Goal: Task Accomplishment & Management: Manage account settings

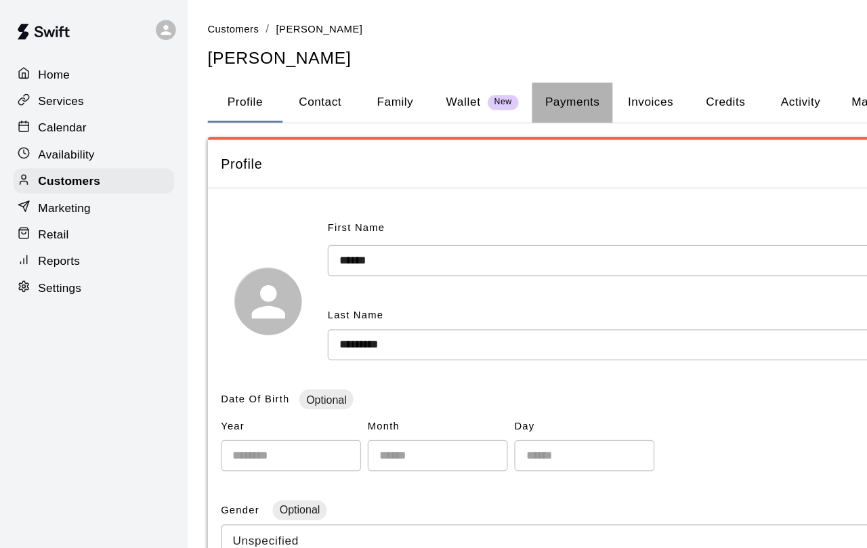
click at [486, 93] on button "Payments" at bounding box center [465, 83] width 66 height 33
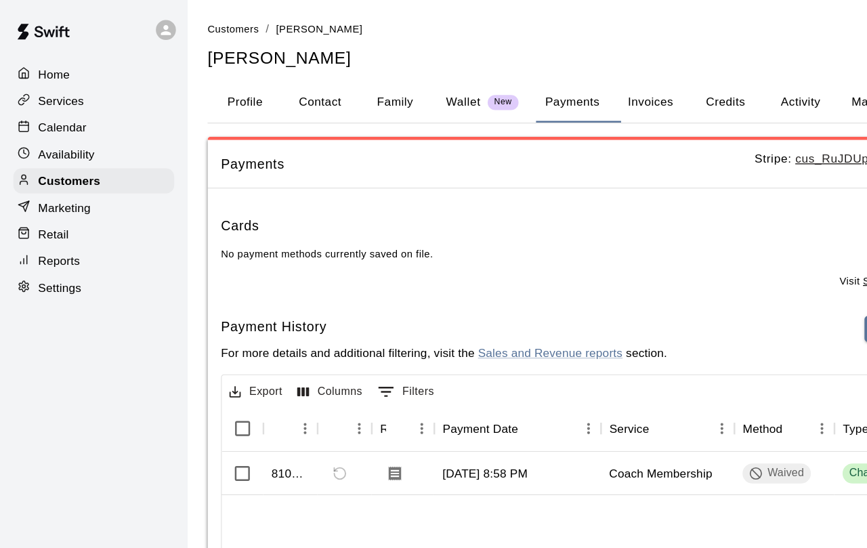
click at [608, 85] on button "Credits" at bounding box center [589, 83] width 61 height 33
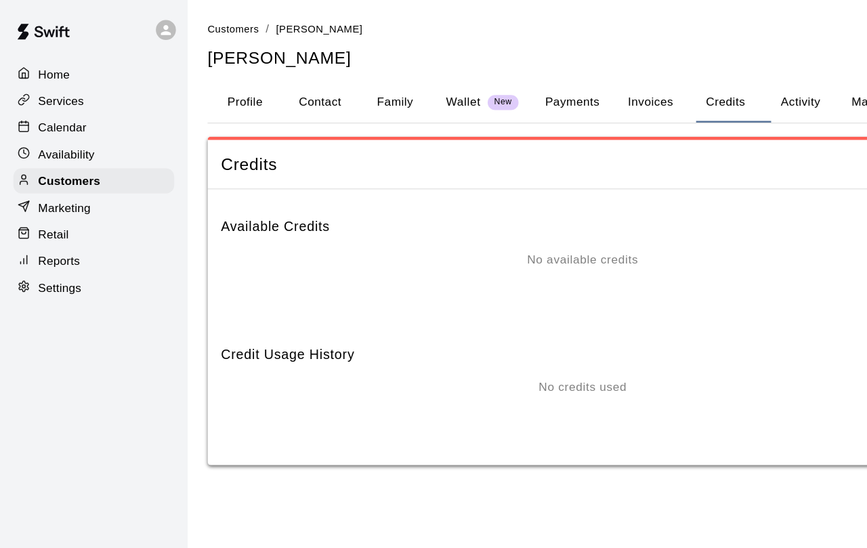
click at [480, 85] on button "Payments" at bounding box center [465, 83] width 66 height 33
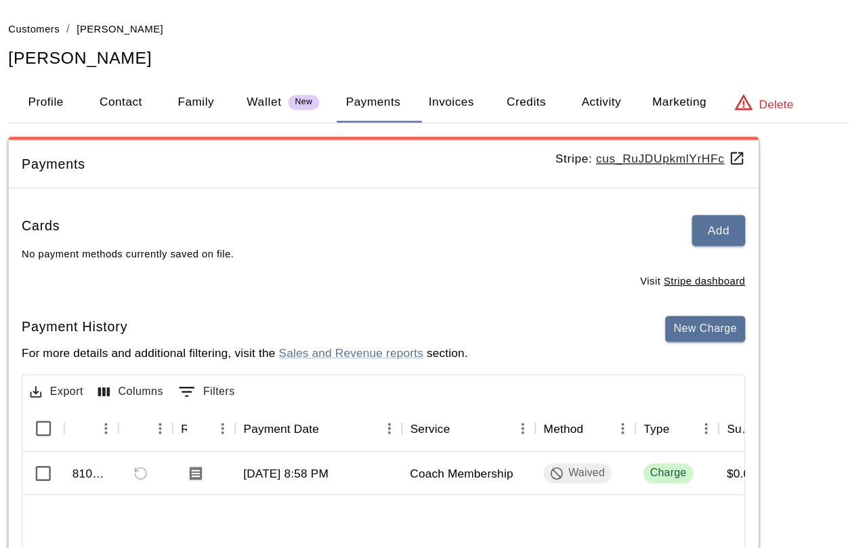
click at [559, 87] on button "Credits" at bounding box center [589, 83] width 61 height 33
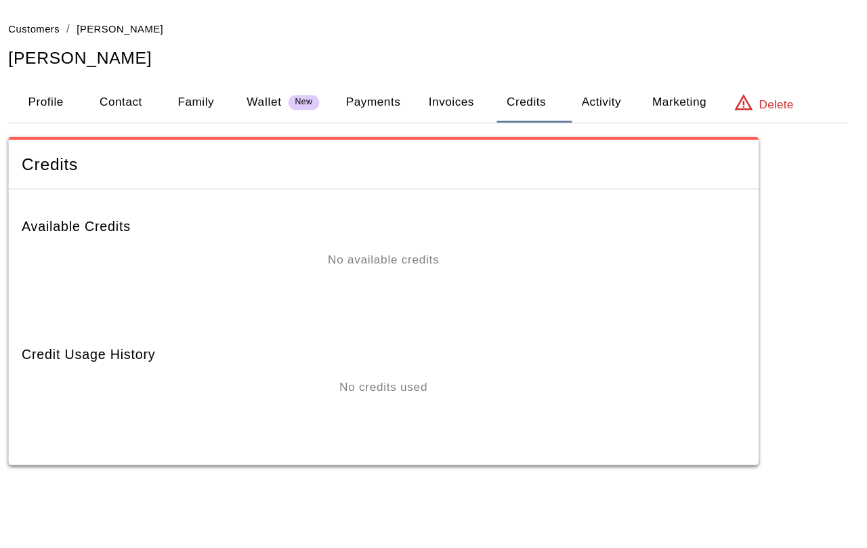
click at [620, 98] on button "Activity" at bounding box center [650, 83] width 61 height 33
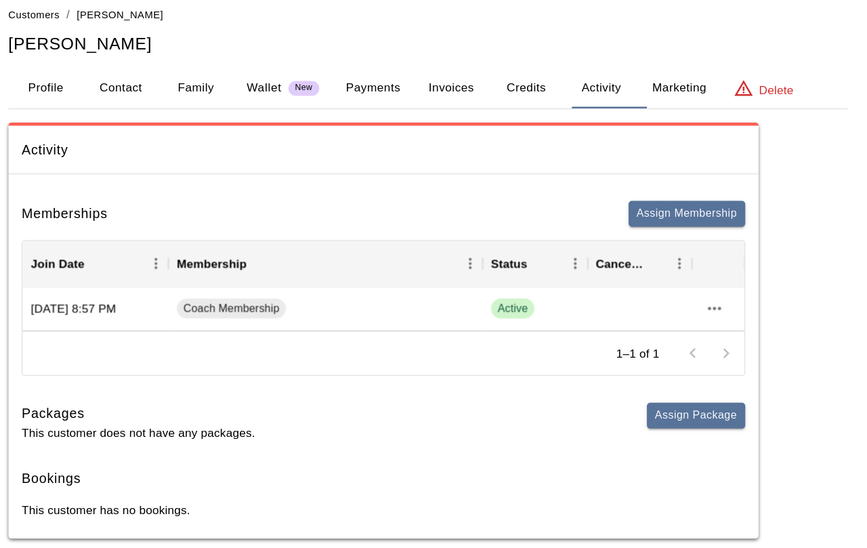
click at [432, 81] on button "Payments" at bounding box center [465, 83] width 66 height 33
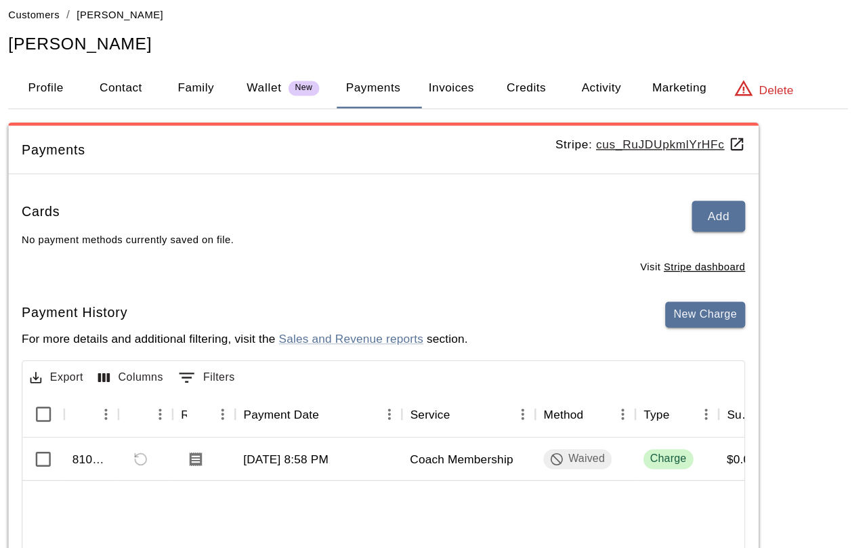
click at [362, 76] on p "Wallet" at bounding box center [376, 83] width 28 height 14
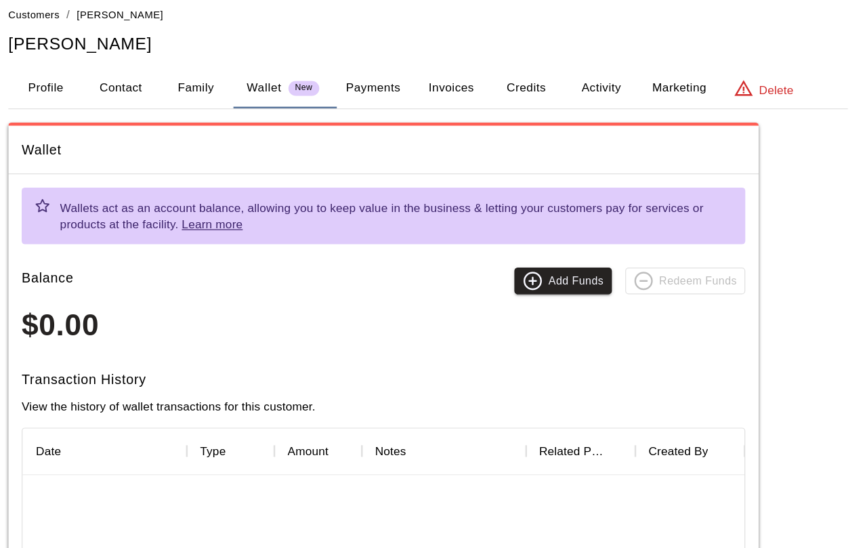
click at [432, 67] on button "Payments" at bounding box center [465, 83] width 66 height 33
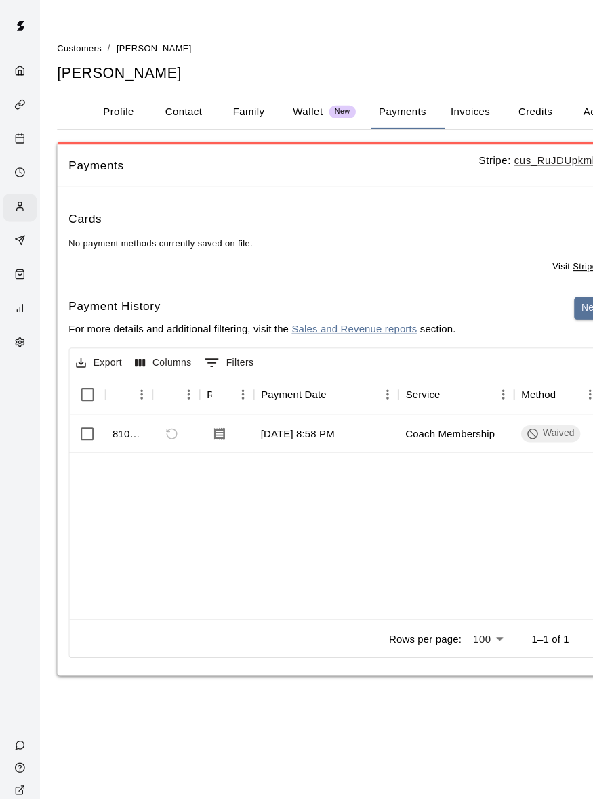
click at [544, 173] on div "Payments Stripe: cus_RuJDUpkmlYrHFc" at bounding box center [334, 154] width 560 height 39
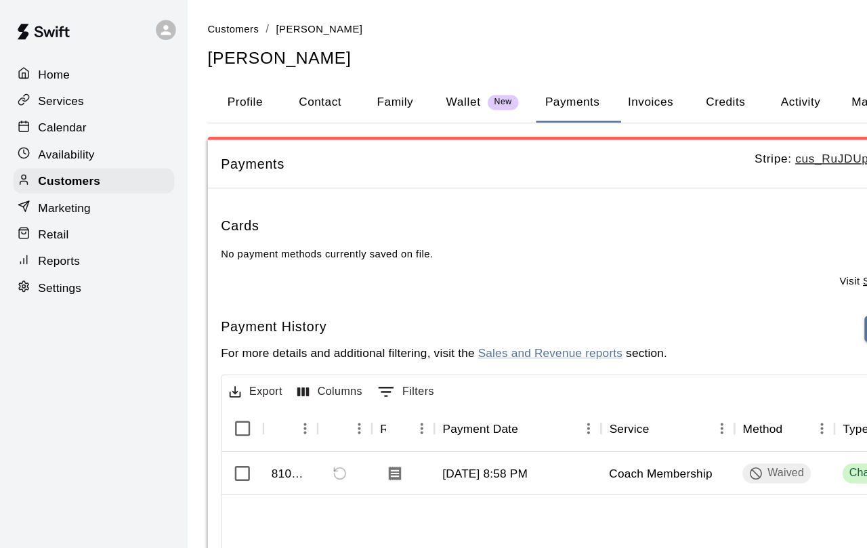
click at [73, 98] on div "Calendar" at bounding box center [76, 103] width 131 height 20
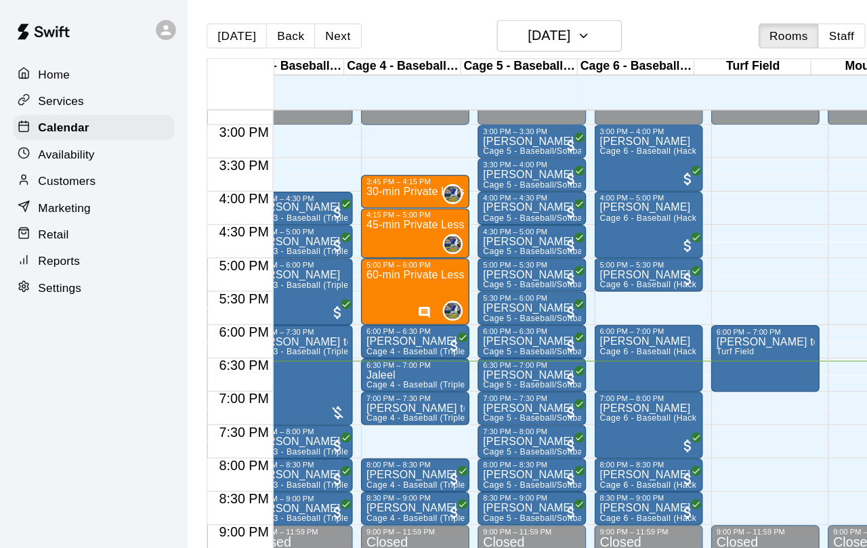
scroll to position [799, 200]
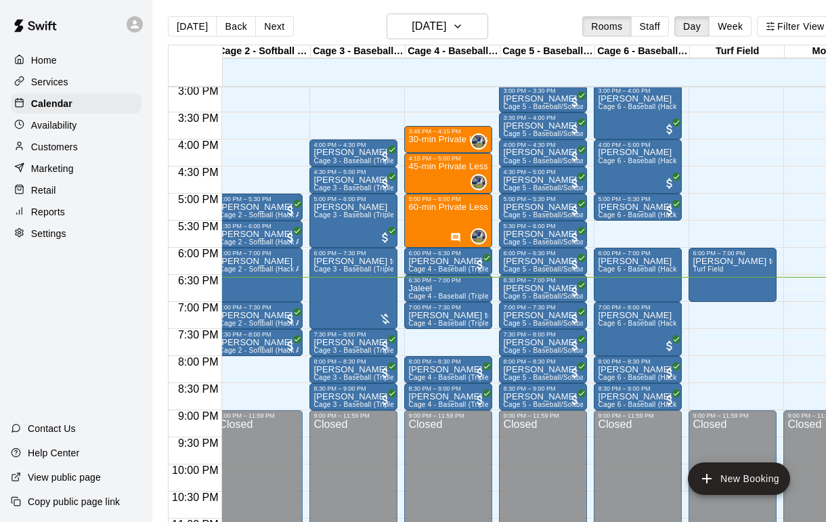
scroll to position [814, 102]
click at [720, 284] on div "robles team Turf Field" at bounding box center [733, 518] width 80 height 522
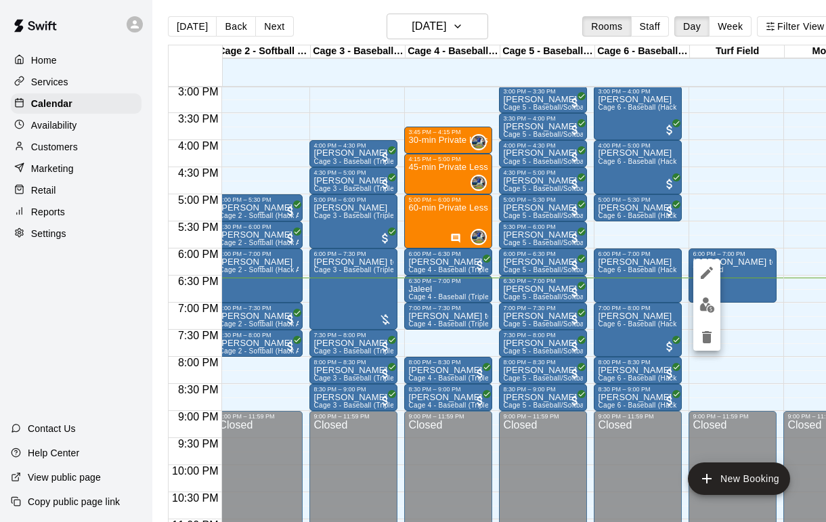
click at [744, 134] on div at bounding box center [413, 261] width 826 height 522
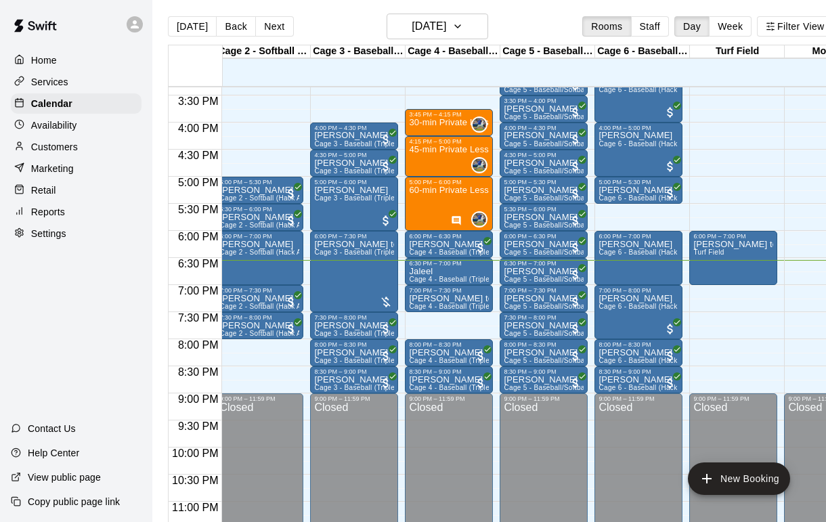
scroll to position [0, 0]
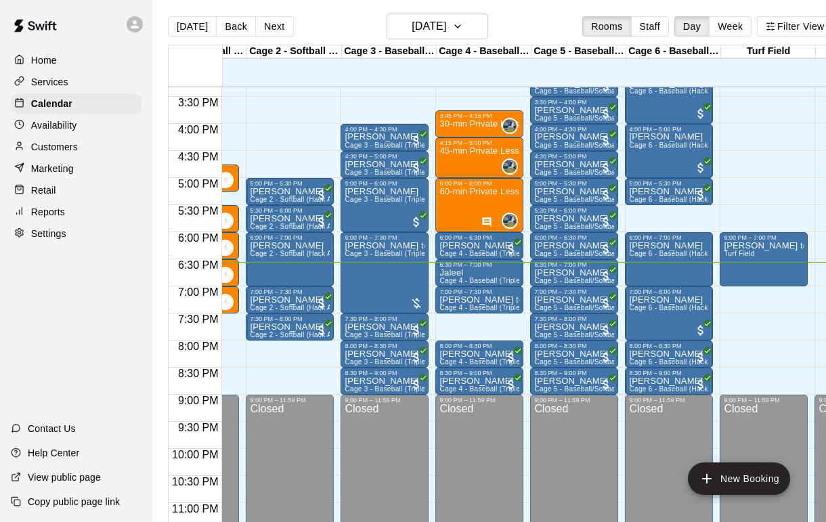
click at [478, 277] on div "Jaleel Cage 4 - Baseball (Triple play)" at bounding box center [480, 529] width 80 height 522
click at [450, 311] on img "edit" at bounding box center [454, 316] width 16 height 16
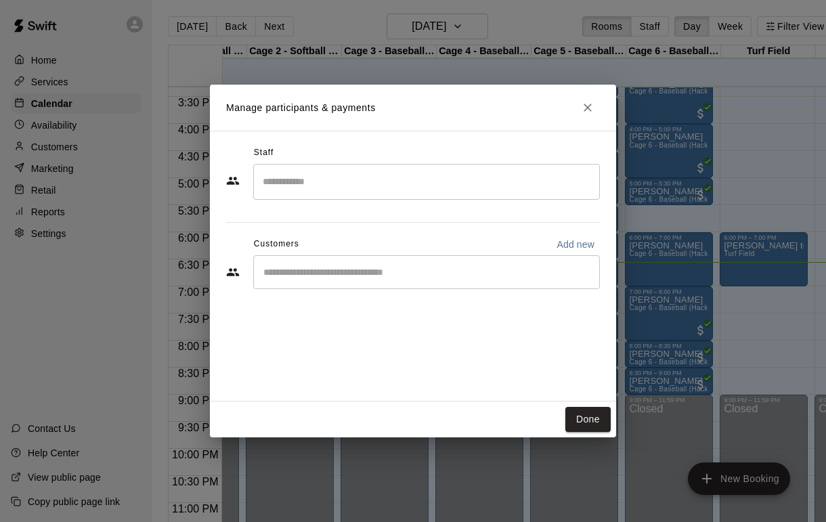
click at [401, 279] on input "Start typing to search customers..." at bounding box center [426, 273] width 335 height 14
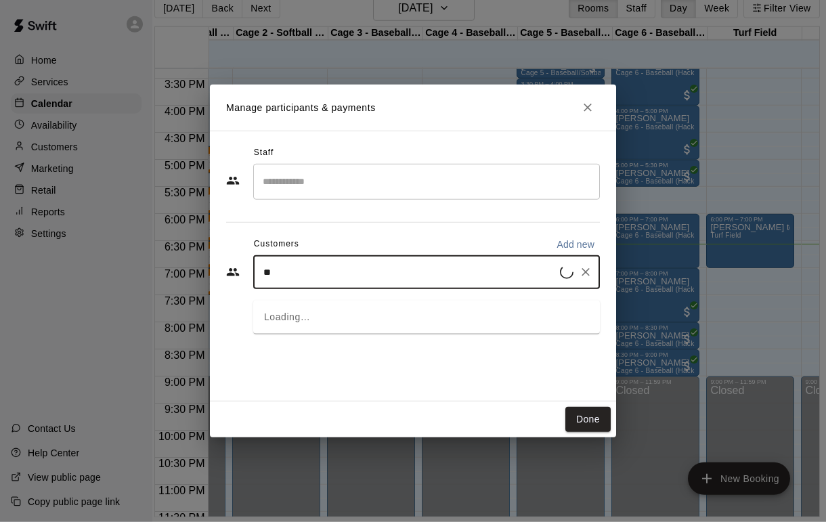
type input "**"
click at [592, 114] on icon "Close" at bounding box center [588, 108] width 14 height 14
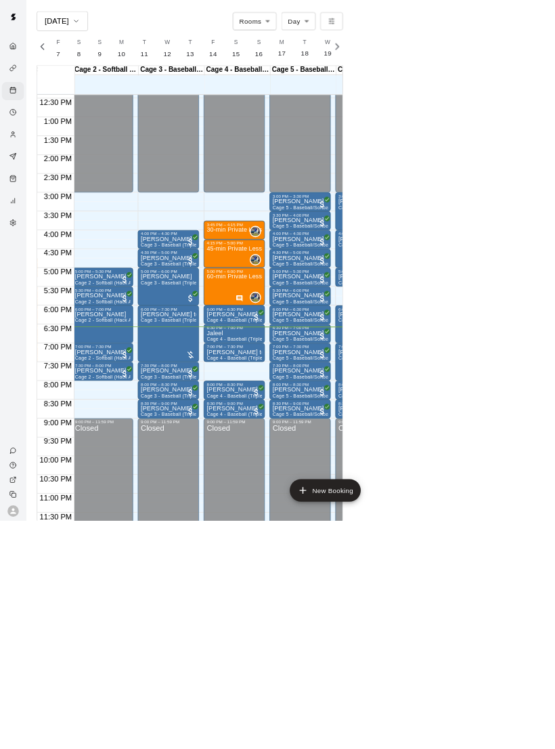
scroll to position [606, 98]
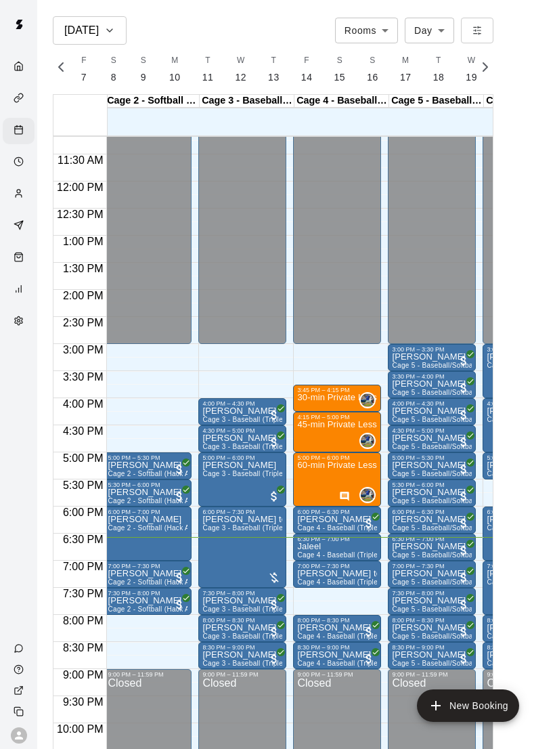
click at [476, 505] on div "9:00 PM – 11:59 PM Closed" at bounding box center [432, 750] width 88 height 162
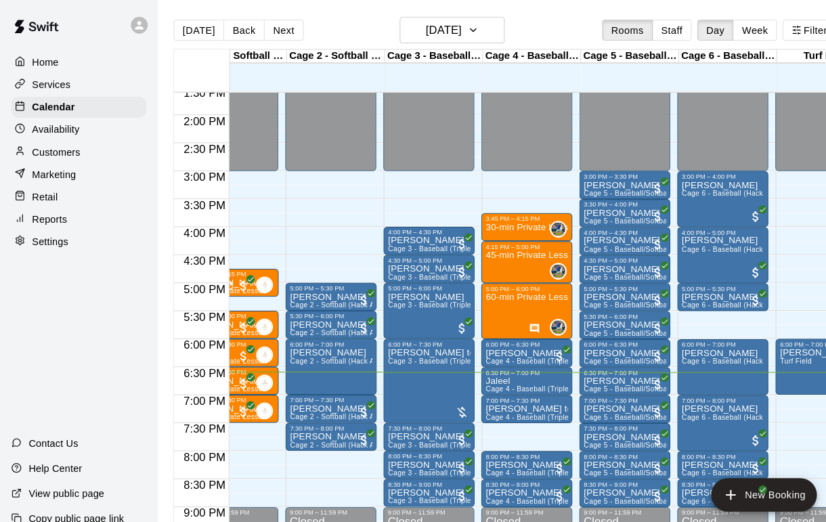
scroll to position [0, 41]
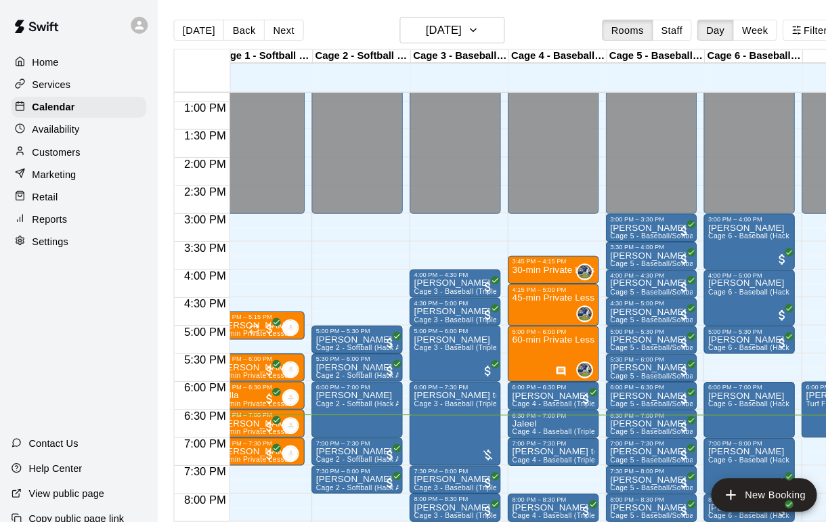
click at [33, 152] on p "Customers" at bounding box center [54, 147] width 47 height 14
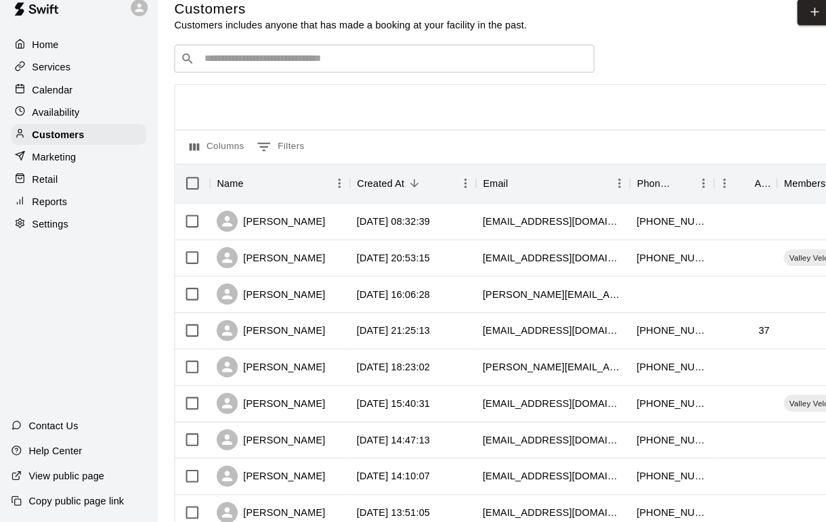
click at [248, 67] on input "Search customers by name or email" at bounding box center [381, 74] width 375 height 14
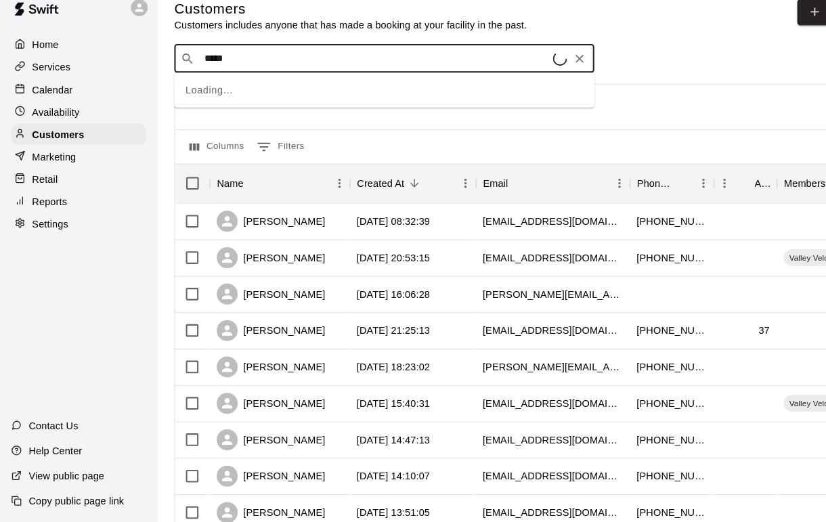
type input "******"
click at [218, 112] on span "jaleelvelasquez@outlook.com" at bounding box center [280, 116] width 146 height 9
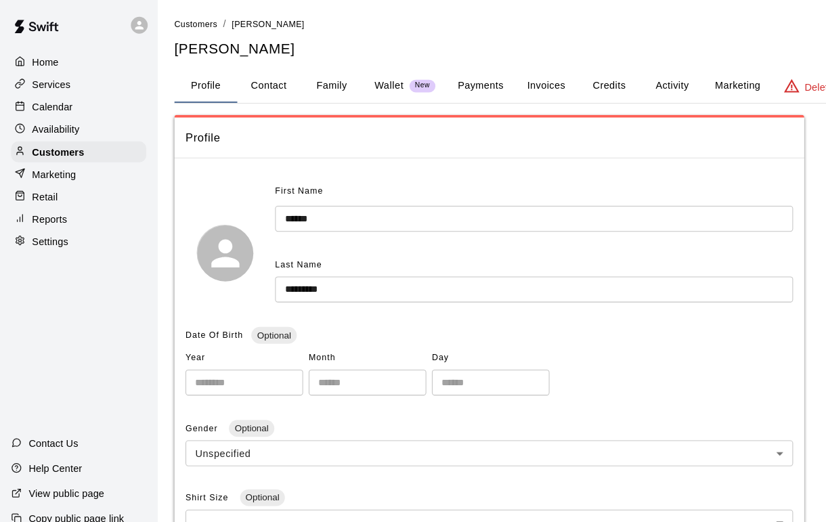
click at [497, 82] on button "Payments" at bounding box center [465, 83] width 66 height 33
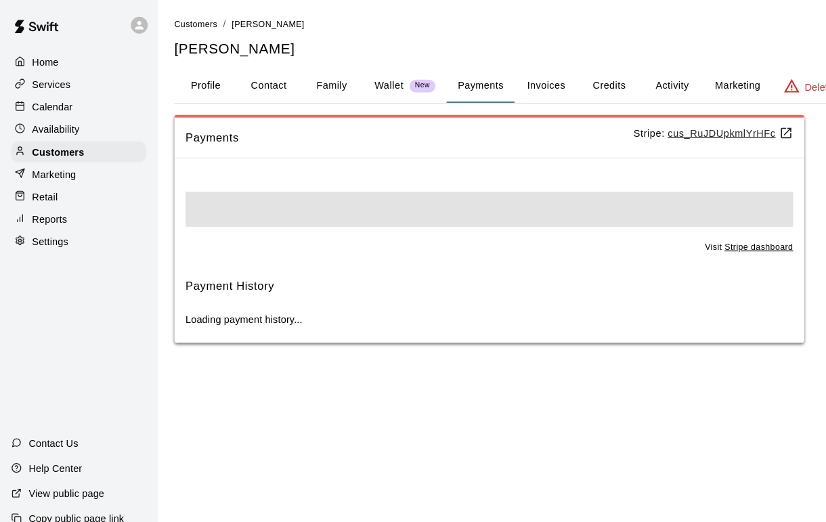
click at [528, 82] on button "Invoices" at bounding box center [528, 83] width 61 height 33
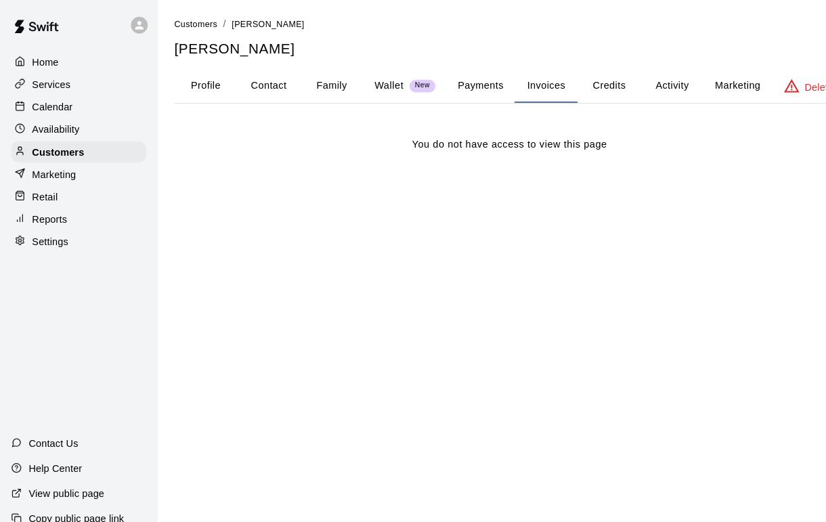
click at [599, 79] on button "Credits" at bounding box center [589, 83] width 61 height 33
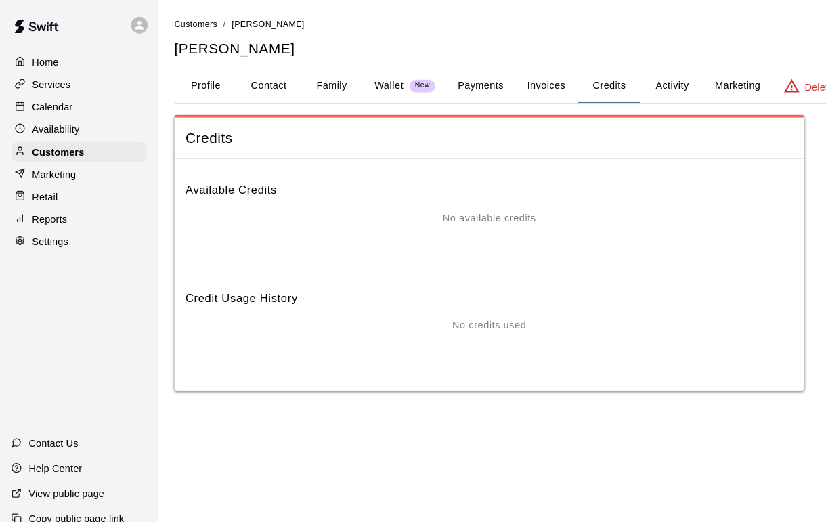
click at [650, 78] on button "Activity" at bounding box center [650, 83] width 61 height 33
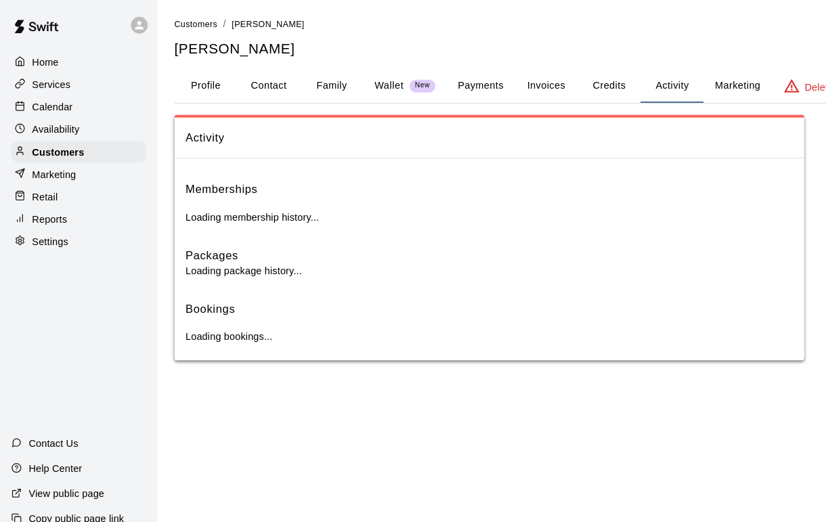
click at [471, 79] on button "Payments" at bounding box center [465, 83] width 66 height 33
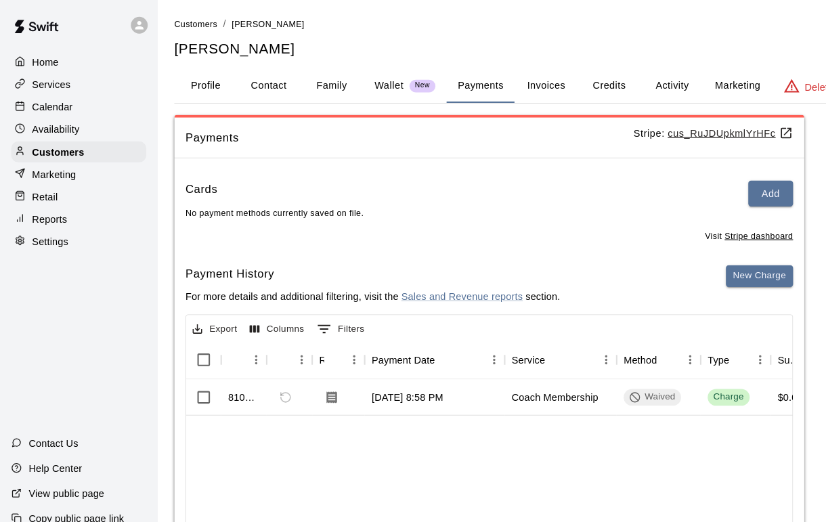
click at [742, 188] on button "Add" at bounding box center [745, 187] width 43 height 25
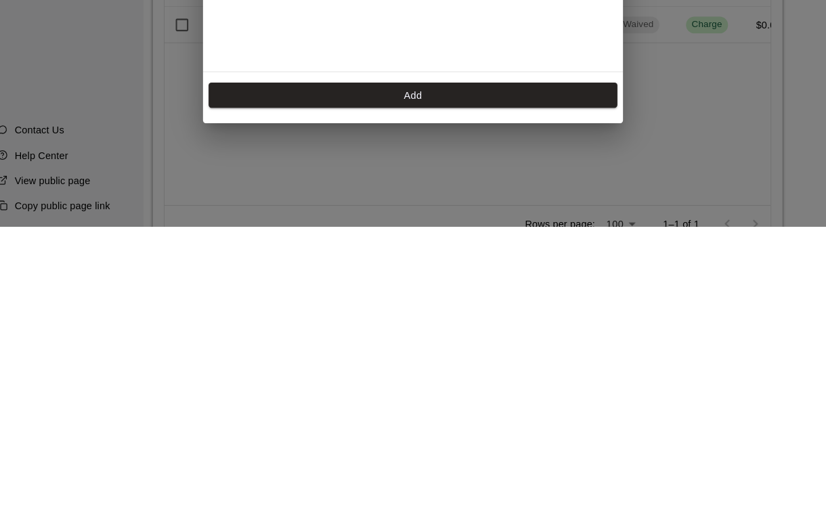
scroll to position [197, 0]
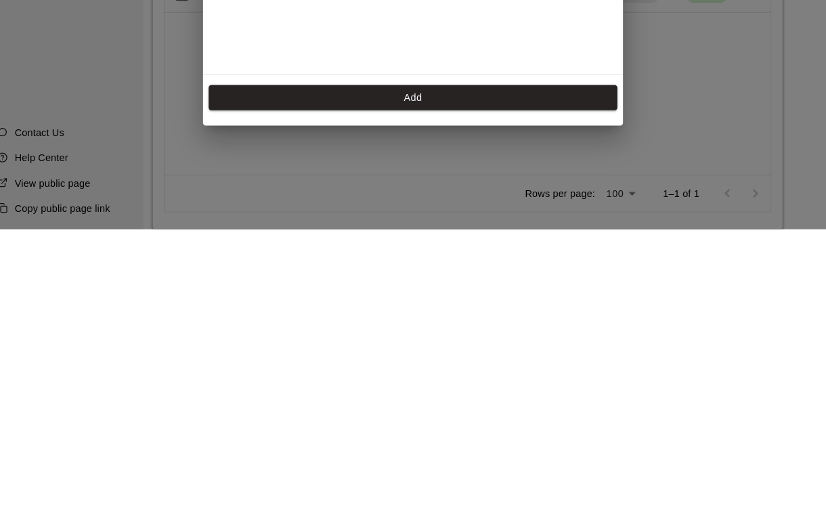
click at [266, 383] on button "Add" at bounding box center [413, 395] width 396 height 25
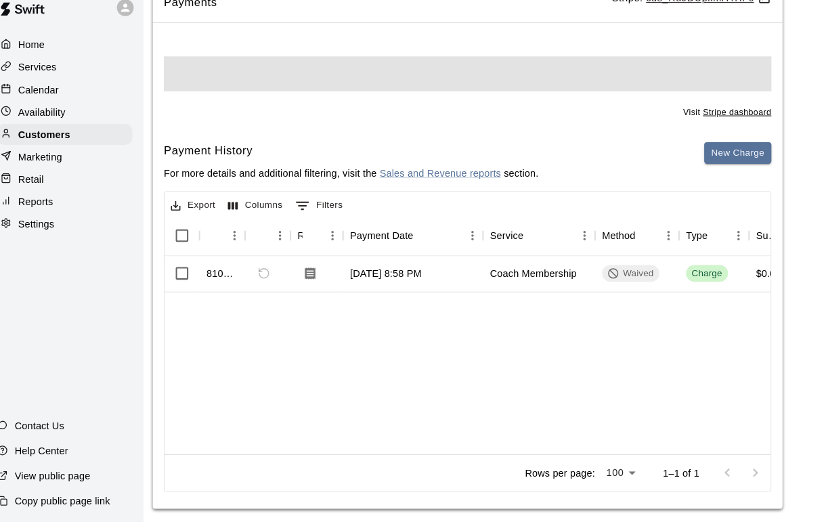
scroll to position [0, 0]
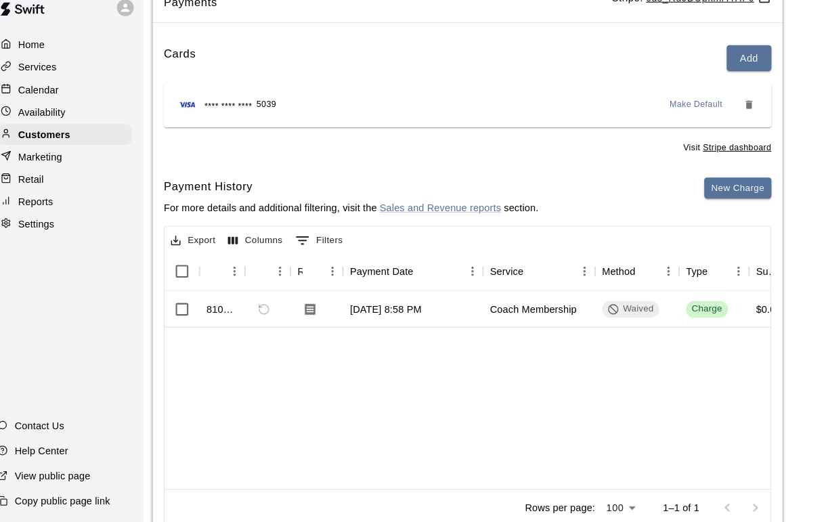
click at [669, 112] on span "Make Default" at bounding box center [687, 119] width 51 height 14
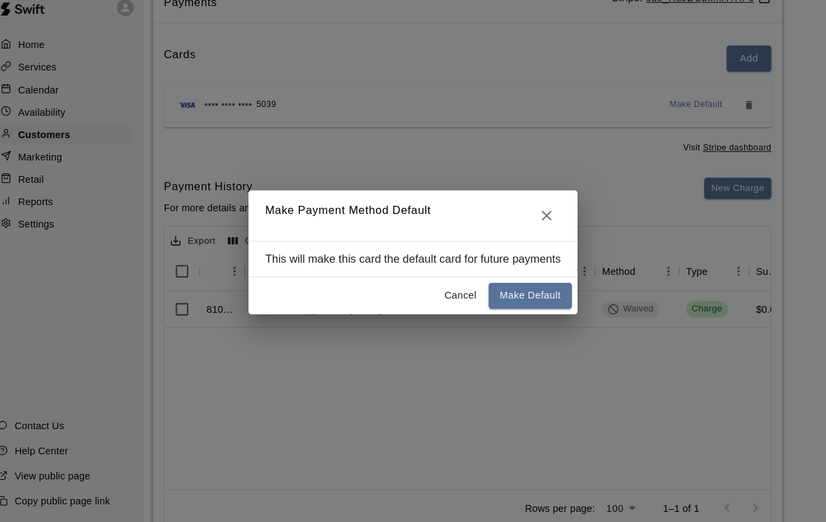
click at [521, 291] on button "Make Default" at bounding box center [526, 303] width 81 height 25
